Goal: Information Seeking & Learning: Learn about a topic

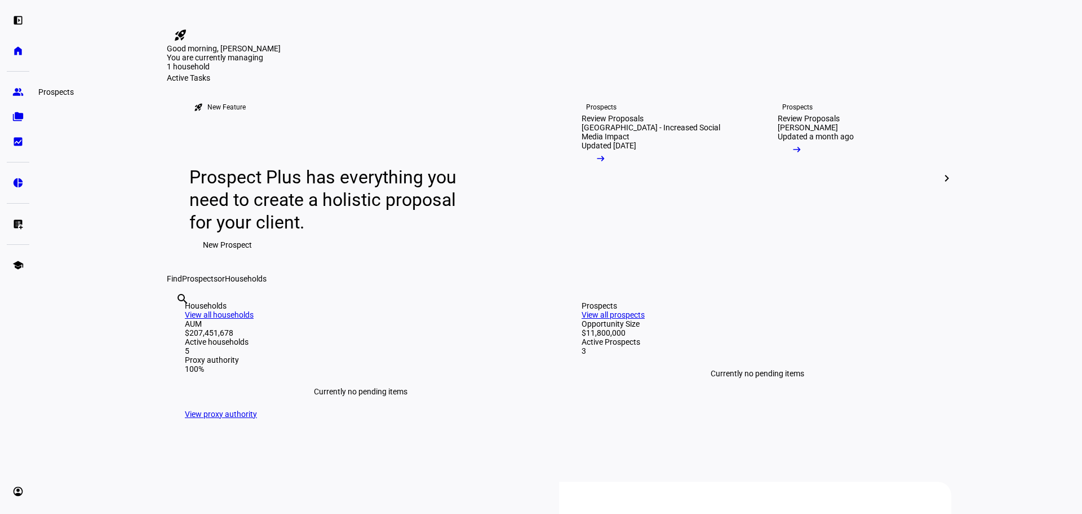
click at [19, 98] on link "group Prospects" at bounding box center [18, 92] width 23 height 23
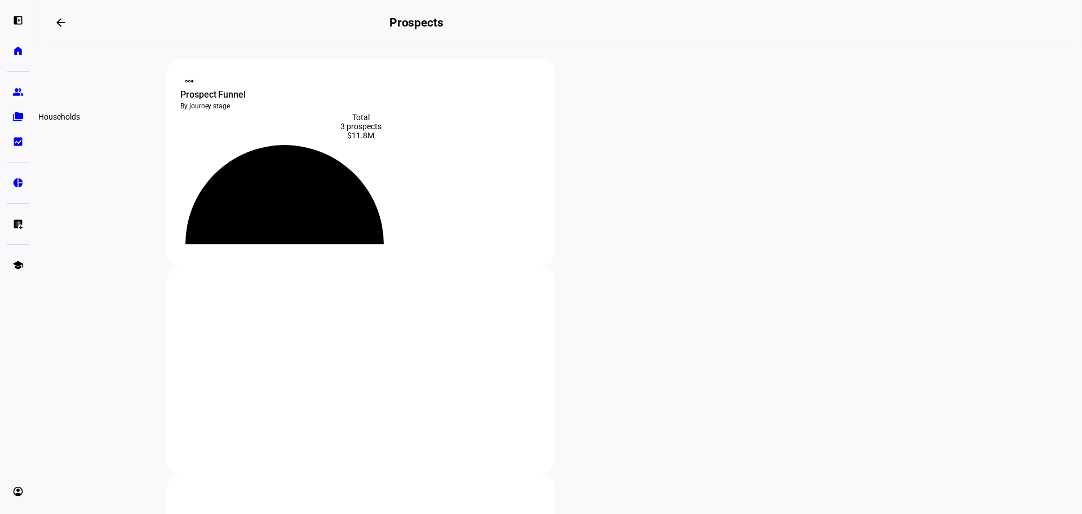
click at [19, 113] on eth-mat-symbol "folder_copy" at bounding box center [17, 116] width 11 height 11
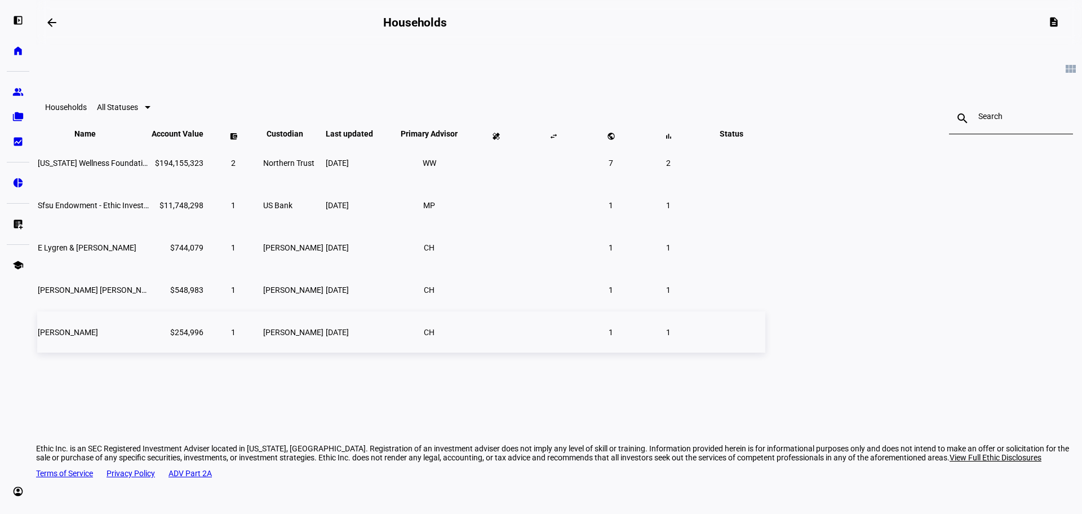
click at [98, 337] on span "[PERSON_NAME]" at bounding box center [68, 332] width 60 height 9
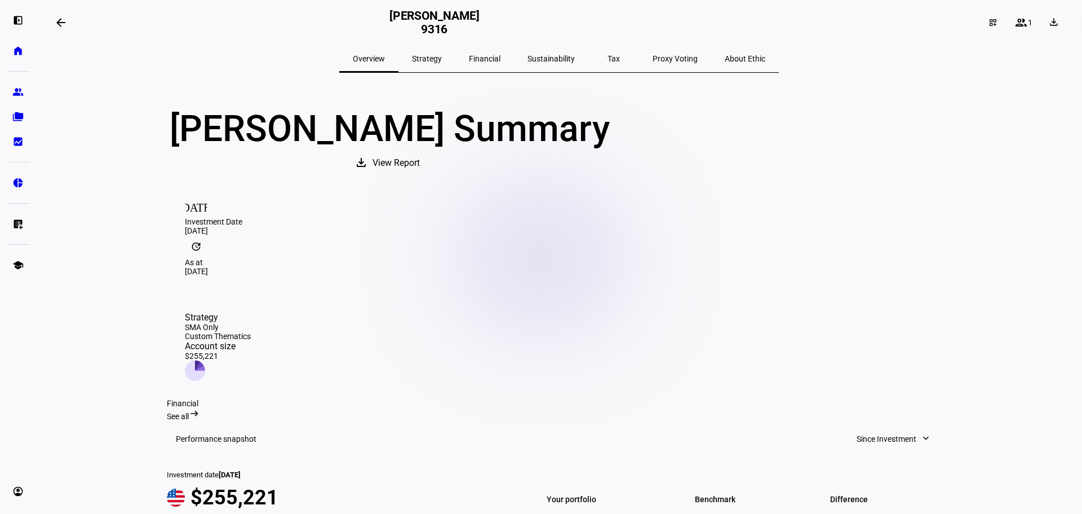
click at [442, 59] on span "Strategy" at bounding box center [427, 59] width 30 height 8
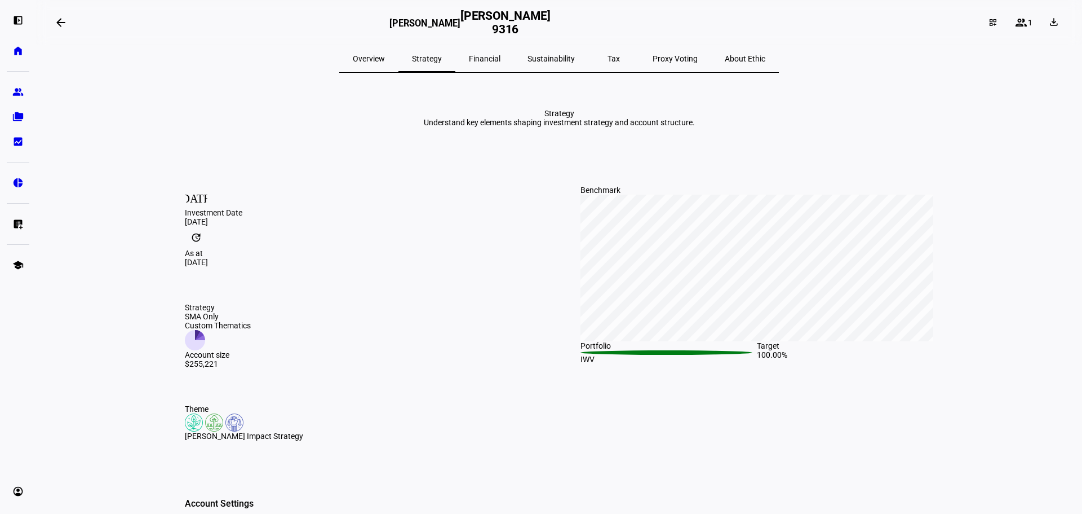
click at [497, 61] on span "Financial" at bounding box center [485, 59] width 32 height 8
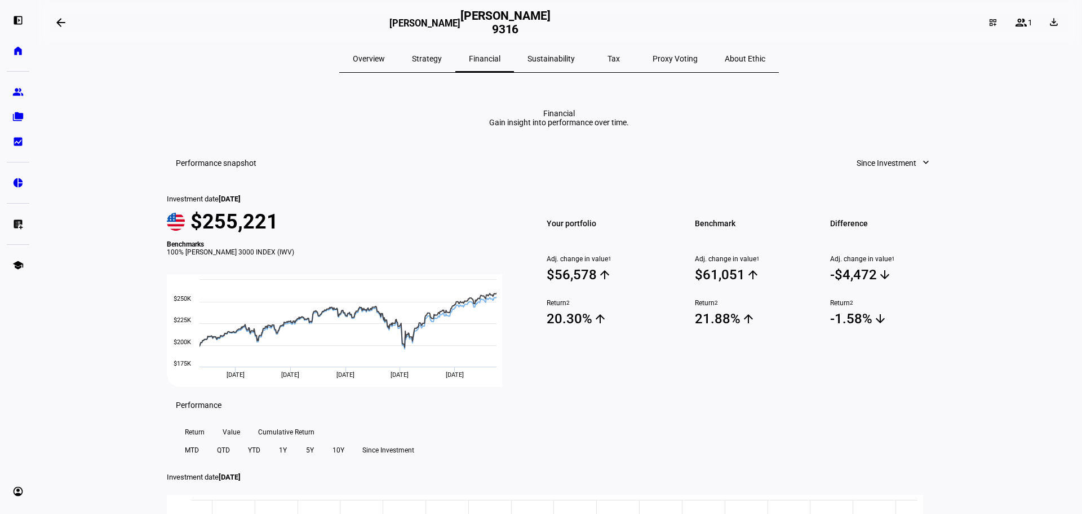
click at [385, 58] on span "Overview" at bounding box center [369, 59] width 32 height 8
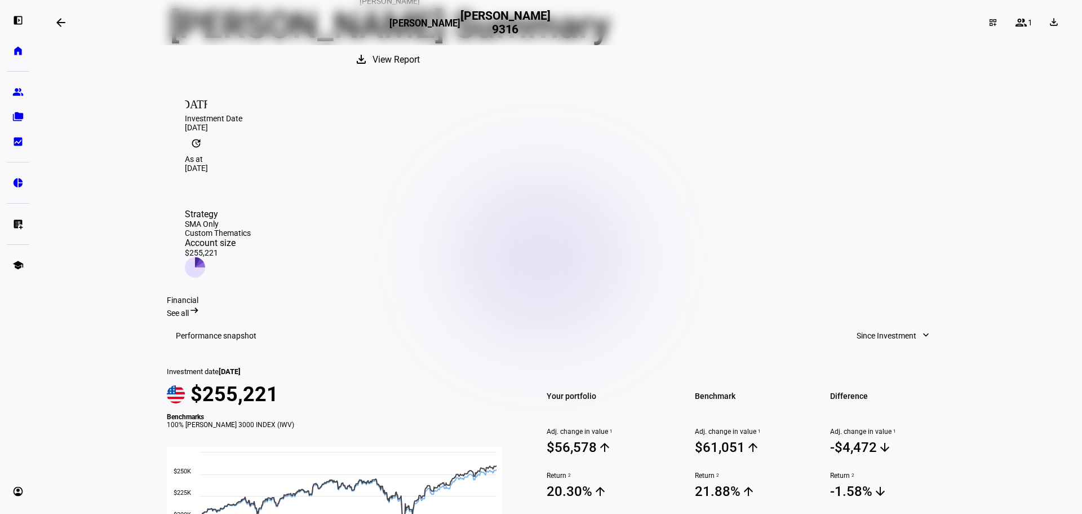
scroll to position [113, 0]
click at [189, 308] on span "See all" at bounding box center [178, 312] width 22 height 9
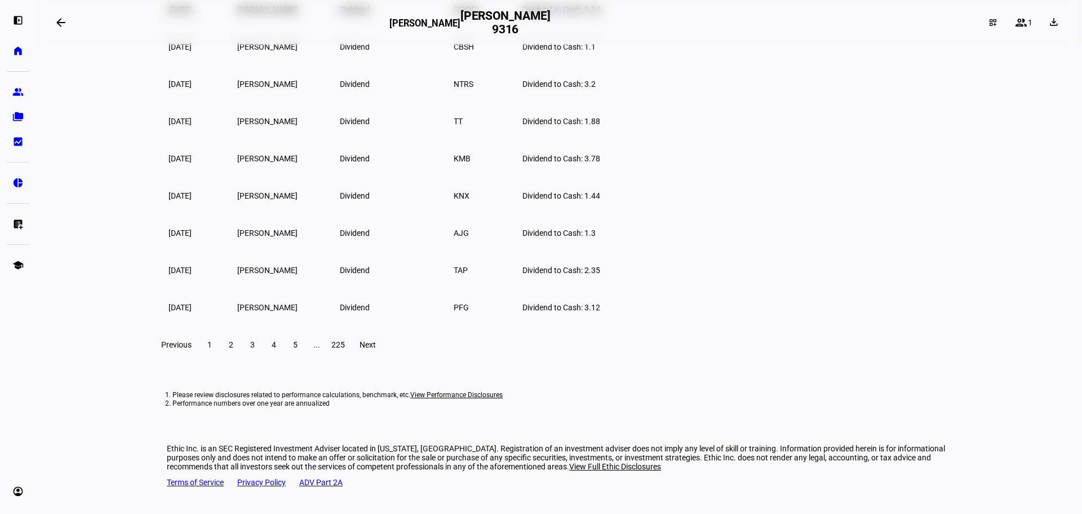
scroll to position [2558, 0]
